Goal: Task Accomplishment & Management: Complete application form

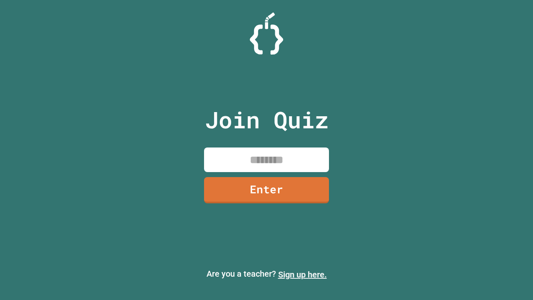
click at [302, 274] on link "Sign up here." at bounding box center [302, 274] width 49 height 10
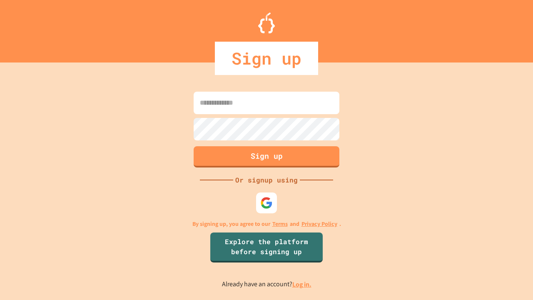
click at [302, 284] on link "Log in." at bounding box center [301, 284] width 19 height 9
